Goal: Task Accomplishment & Management: Use online tool/utility

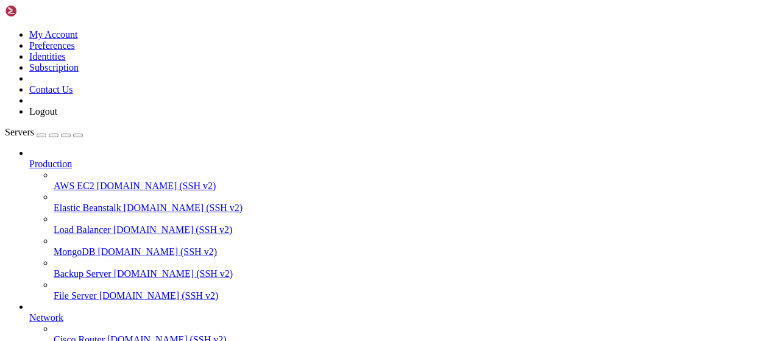
scroll to position [247, 0]
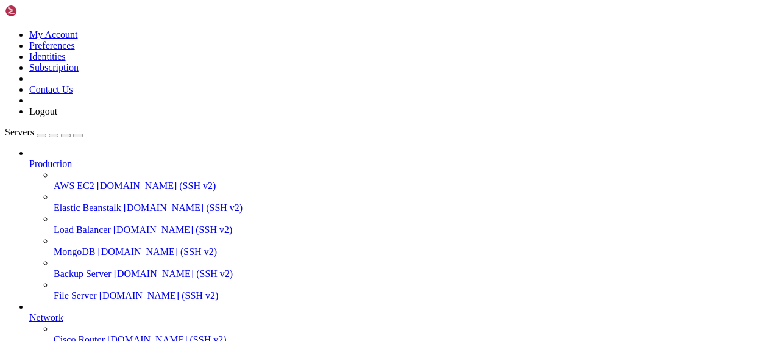
scroll to position [509, 0]
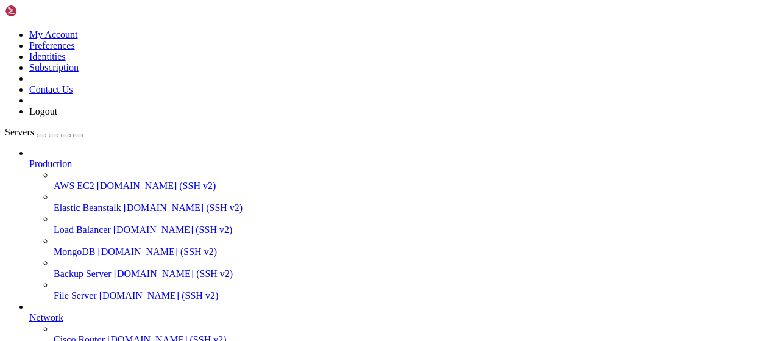
scroll to position [190, 0]
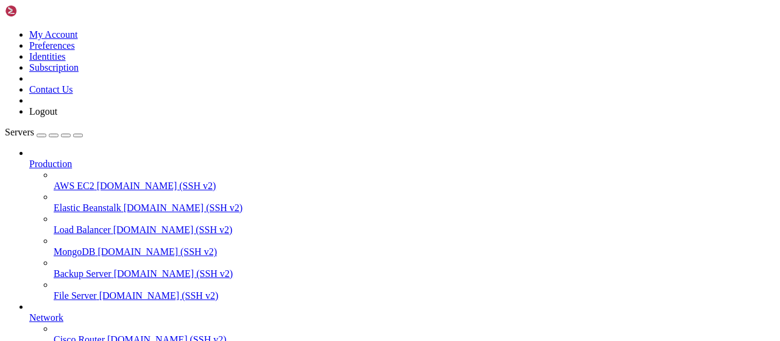
type input "/root/cloudflare/scraper"
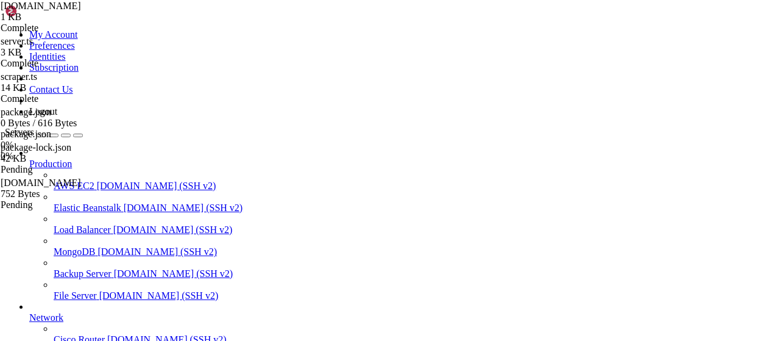
scroll to position [38, 0]
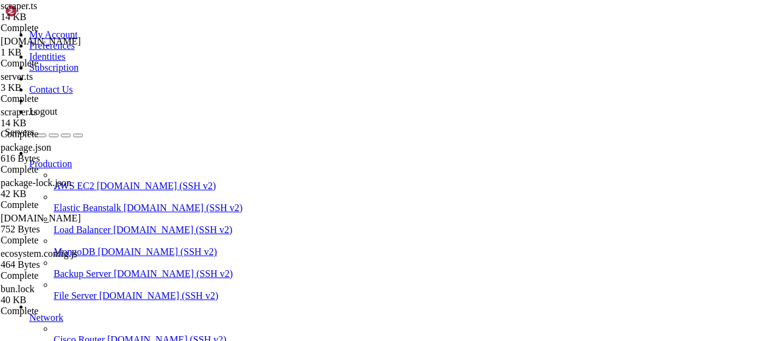
drag, startPoint x: 409, startPoint y: 153, endPoint x: 760, endPoint y: 146, distance: 351.1
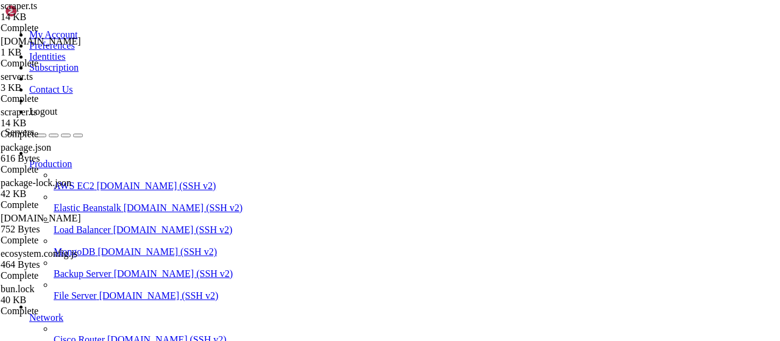
type textarea "}"
paste textarea "}"
type textarea "}"
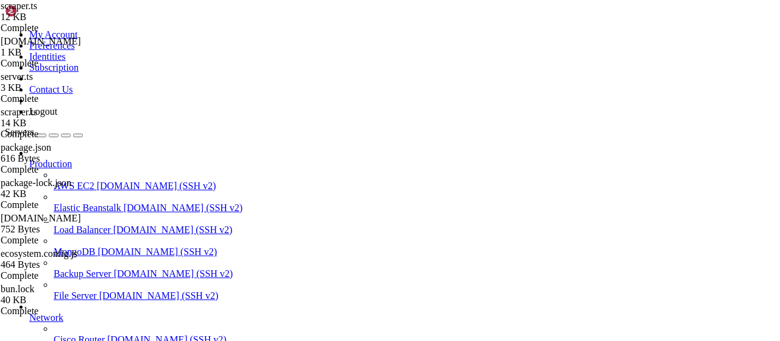
scroll to position [0, 0]
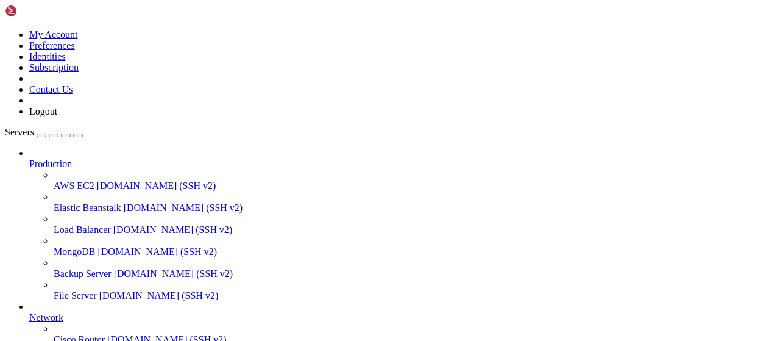
scroll to position [247, 0]
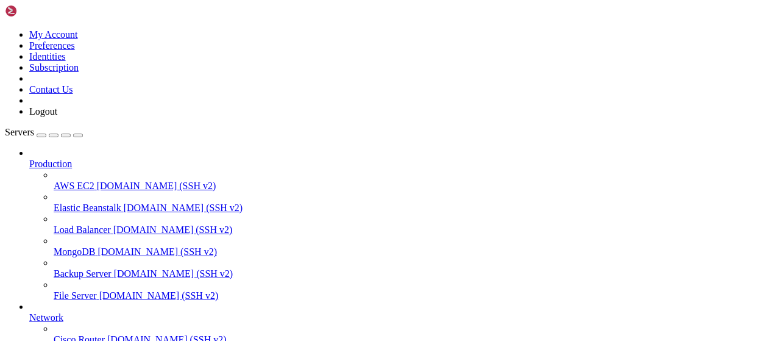
scroll to position [380, 0]
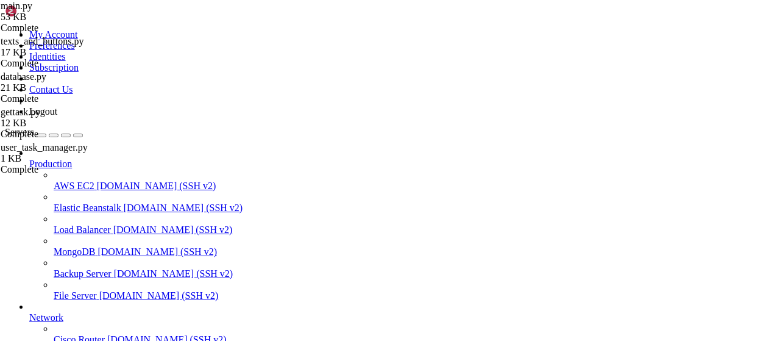
type input "/root/LinkQuest"
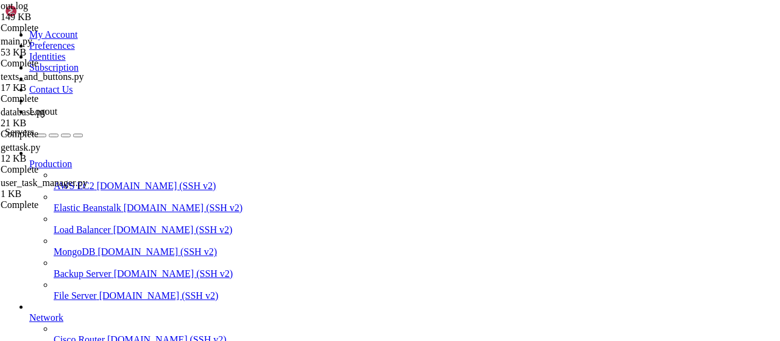
type textarea "Flyer вернул 1 тасков"
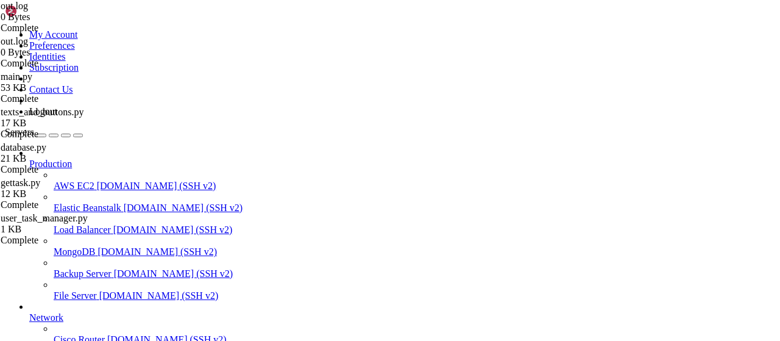
drag, startPoint x: 455, startPoint y: 208, endPoint x: 148, endPoint y: 19, distance: 360.9
type textarea "UserTaskManager: пользователь 6300601067 настроил 3 сервисов, 10 каналов Пользо…"
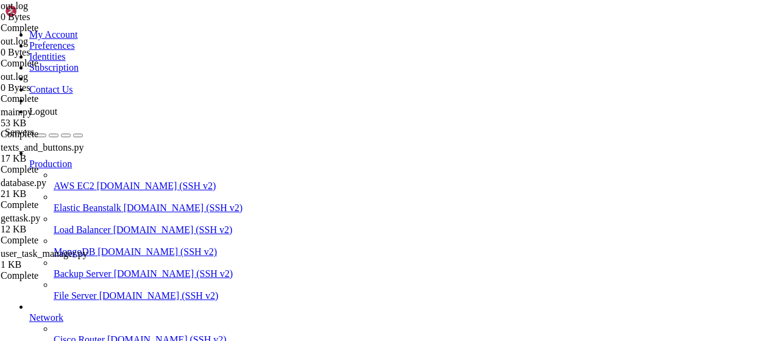
scroll to position [112, 0]
drag, startPoint x: 456, startPoint y: 311, endPoint x: 168, endPoint y: 121, distance: 345.0
type textarea "Traffy raw response: {'success': True, 'tasks': [{'id': '9e376581-f122-4438-860…"
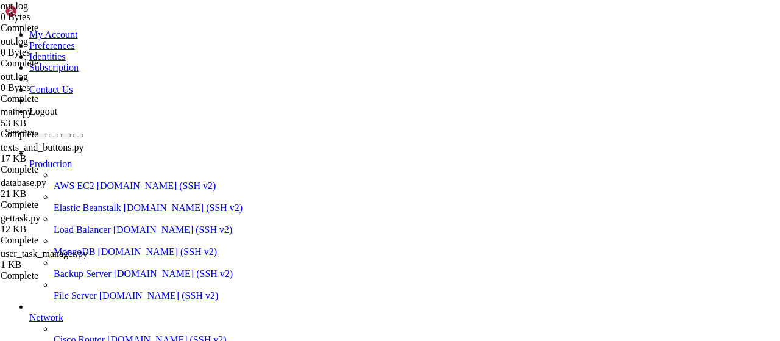
scroll to position [52, 0]
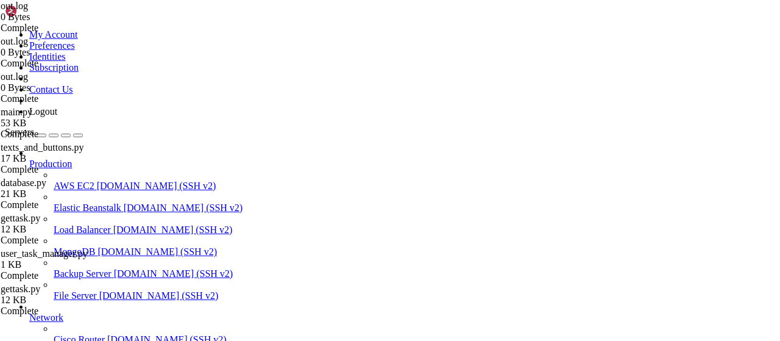
drag, startPoint x: 670, startPoint y: 44, endPoint x: 319, endPoint y: 48, distance: 351.6
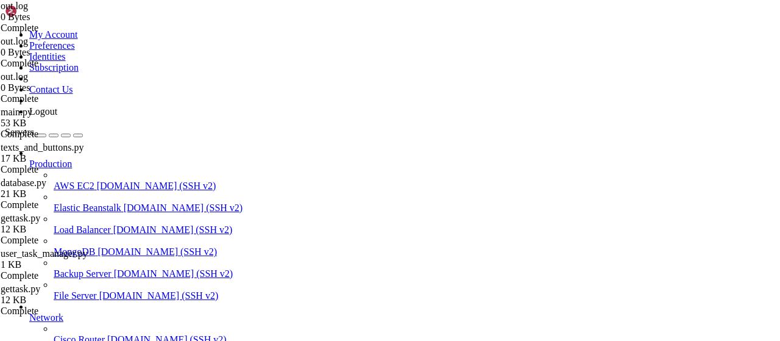
type input "/root/LinkQuest"
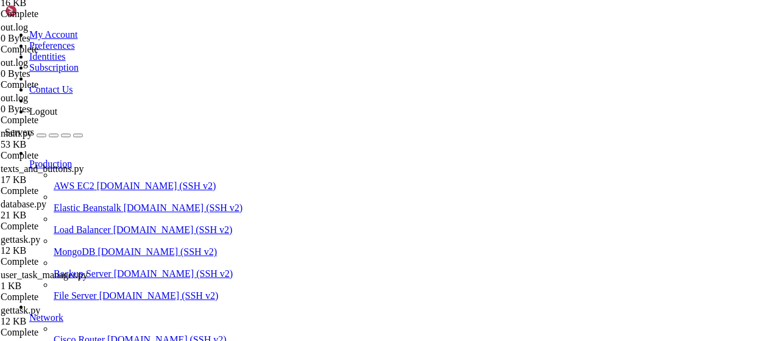
scroll to position [425, 0]
drag, startPoint x: 460, startPoint y: 311, endPoint x: 271, endPoint y: 247, distance: 199.4
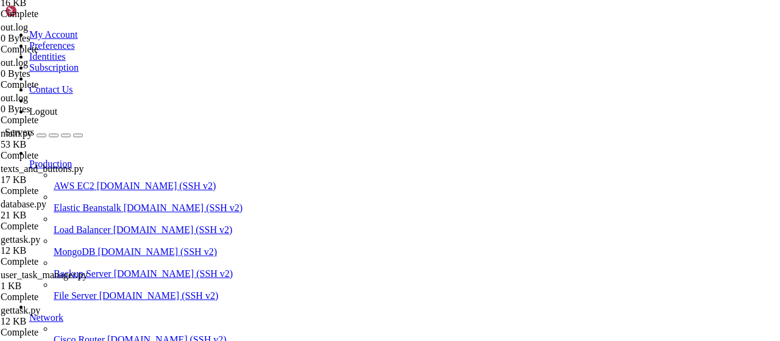
type textarea "Получение всех тасков выполнено за 1.85 секунд, получено 8 каналов"
drag, startPoint x: 748, startPoint y: 30, endPoint x: 743, endPoint y: 44, distance: 14.8
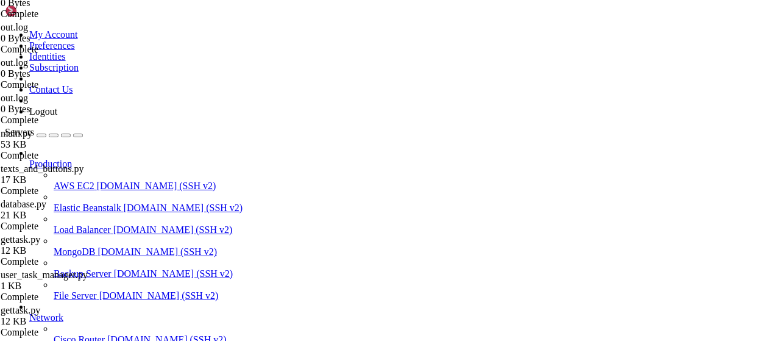
scroll to position [136, 0]
drag, startPoint x: 469, startPoint y: 204, endPoint x: 141, endPoint y: 29, distance: 371.6
type textarea "UserTaskManager: пользователь 6300601067 настроил 3 сервисов, 15 каналов Пользо…"
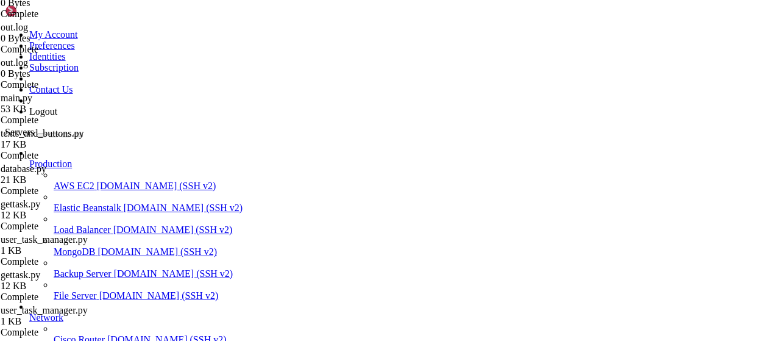
type input "/root/LinkQuest"
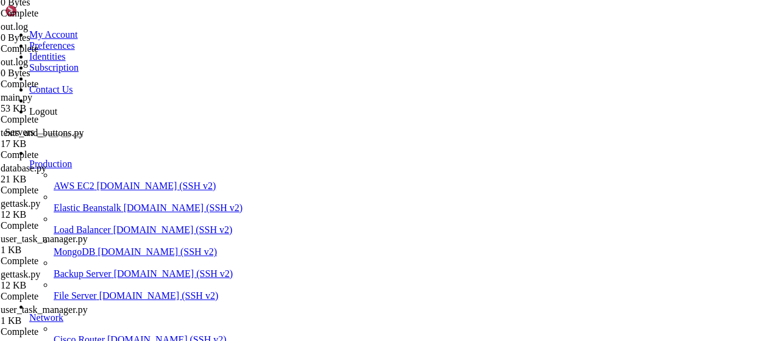
scroll to position [0, 0]
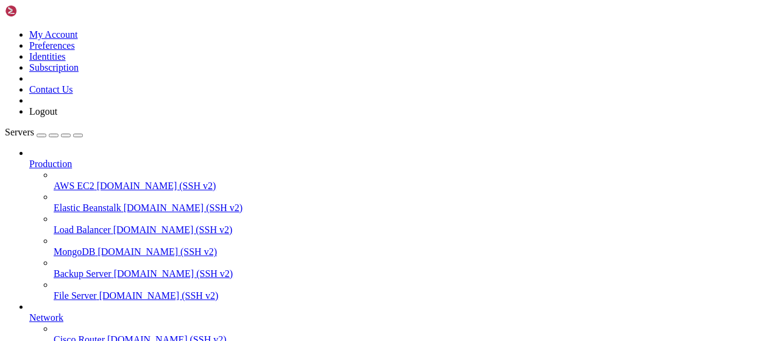
drag, startPoint x: 421, startPoint y: 974, endPoint x: 10, endPoint y: 826, distance: 436.6
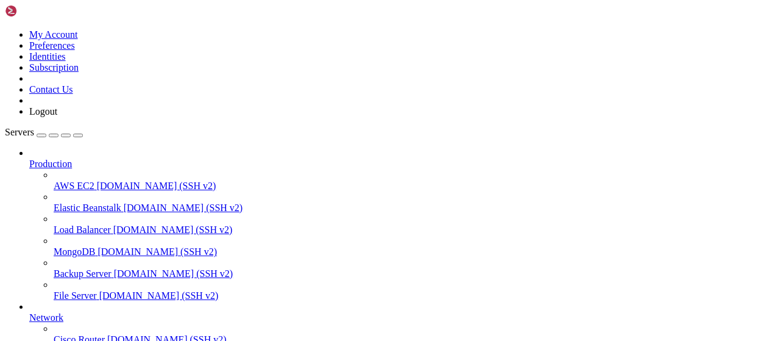
scroll to position [0, 0]
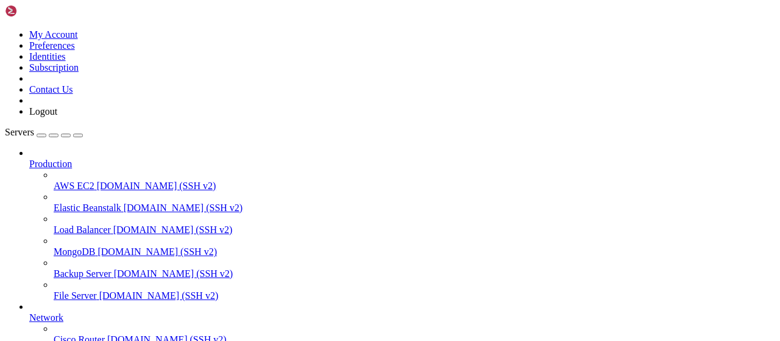
scroll to position [0, 0]
type input "/root/cloudflare/scraper"
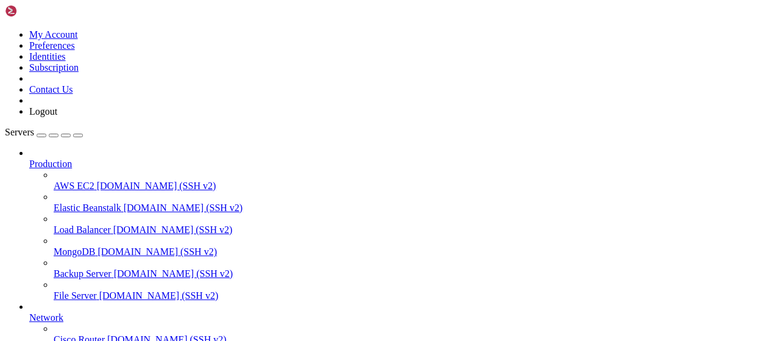
type textarea "} }"
type textarea "}"
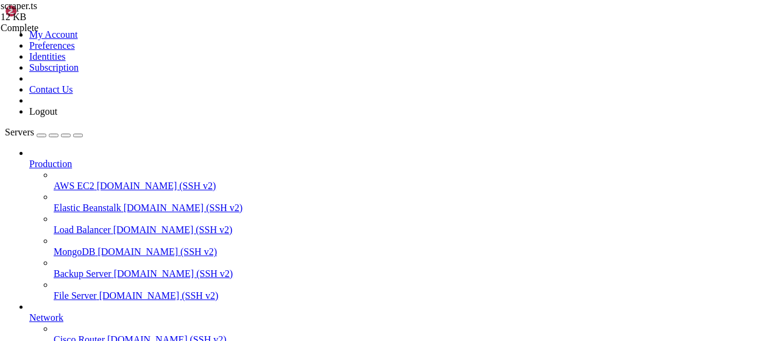
scroll to position [2905, 0]
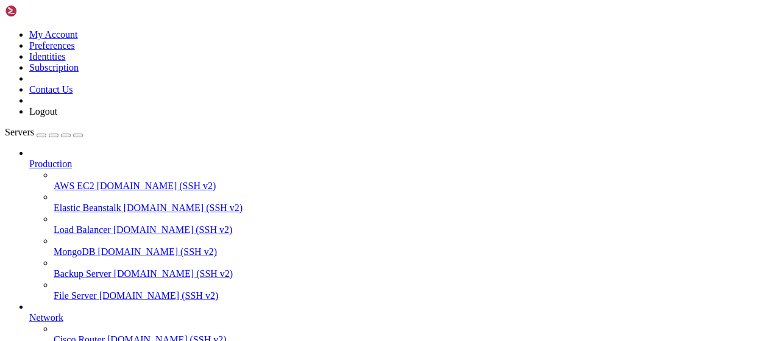
type input "/root/LinkQuest"
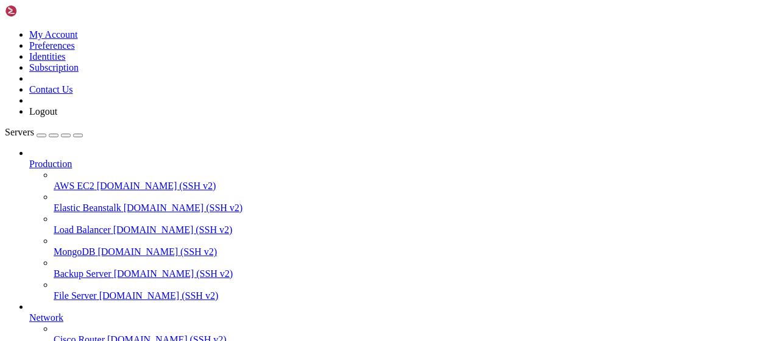
scroll to position [136, 0]
drag, startPoint x: 453, startPoint y: 272, endPoint x: 361, endPoint y: 247, distance: 94.9
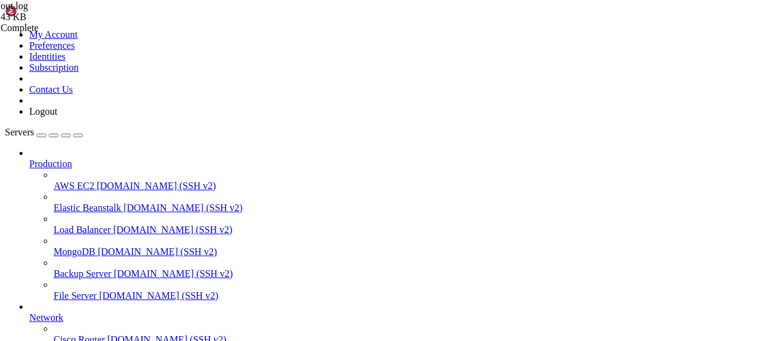
drag, startPoint x: 392, startPoint y: 230, endPoint x: 174, endPoint y: 145, distance: 234.2
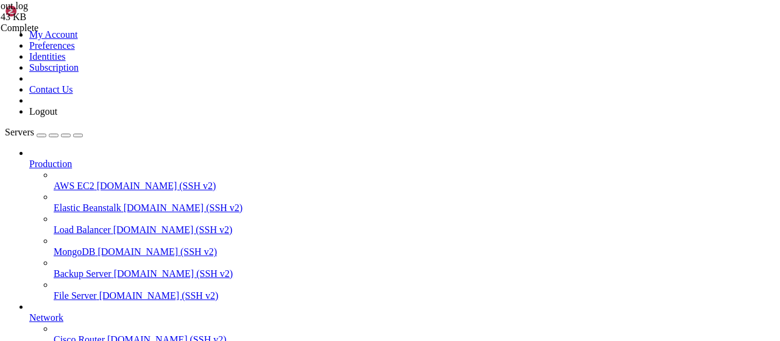
drag, startPoint x: 399, startPoint y: 228, endPoint x: 179, endPoint y: 145, distance: 235.1
drag, startPoint x: 391, startPoint y: 228, endPoint x: 185, endPoint y: 137, distance: 225.1
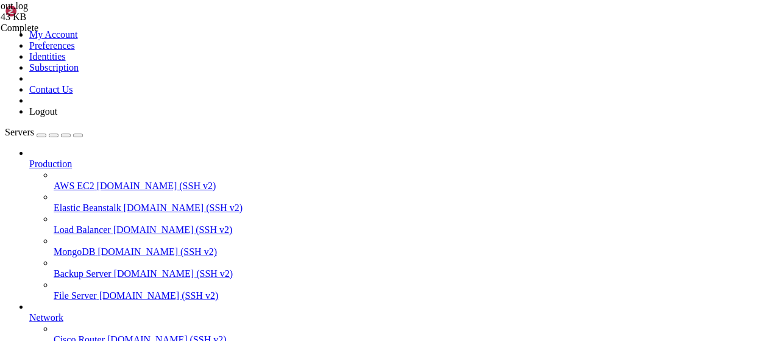
type textarea "[[DATE] 12:37:56 -0400] [26128] [INFO] [TECHNICAL_ID] POST /w/s 1.1 200 21 1341"
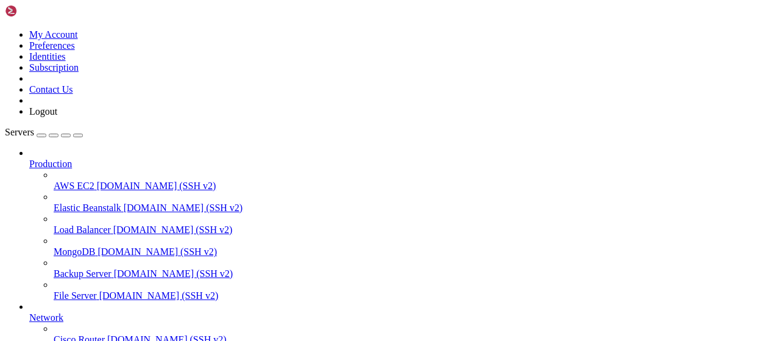
type input "/root/wastul/bypassing"
drag, startPoint x: 404, startPoint y: 137, endPoint x: 271, endPoint y: 140, distance: 133.5
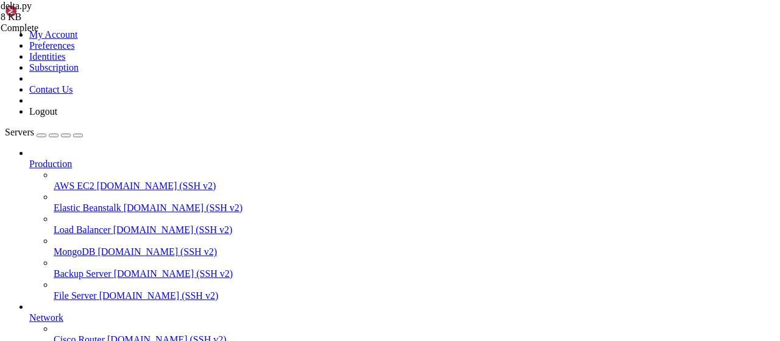
drag, startPoint x: 405, startPoint y: 139, endPoint x: 271, endPoint y: 135, distance: 134.1
paste textarea
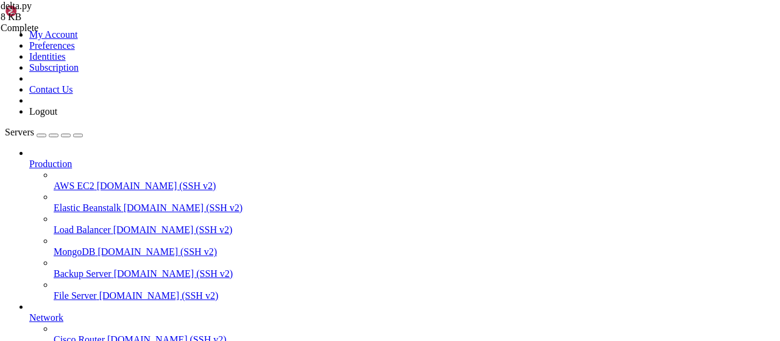
type textarea "except Exception as e: return f'An error occurred while bypassing Delta ({e})'"
